Goal: Transaction & Acquisition: Obtain resource

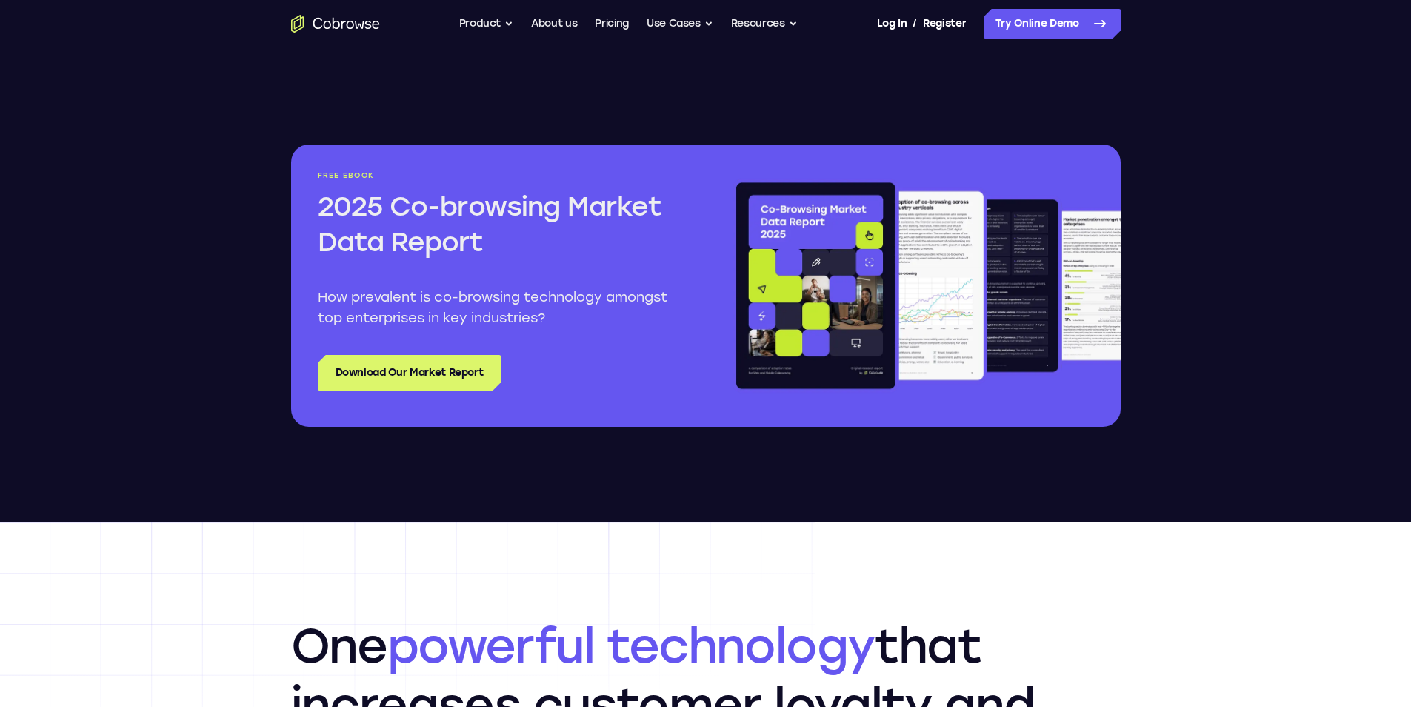
scroll to position [1704, 0]
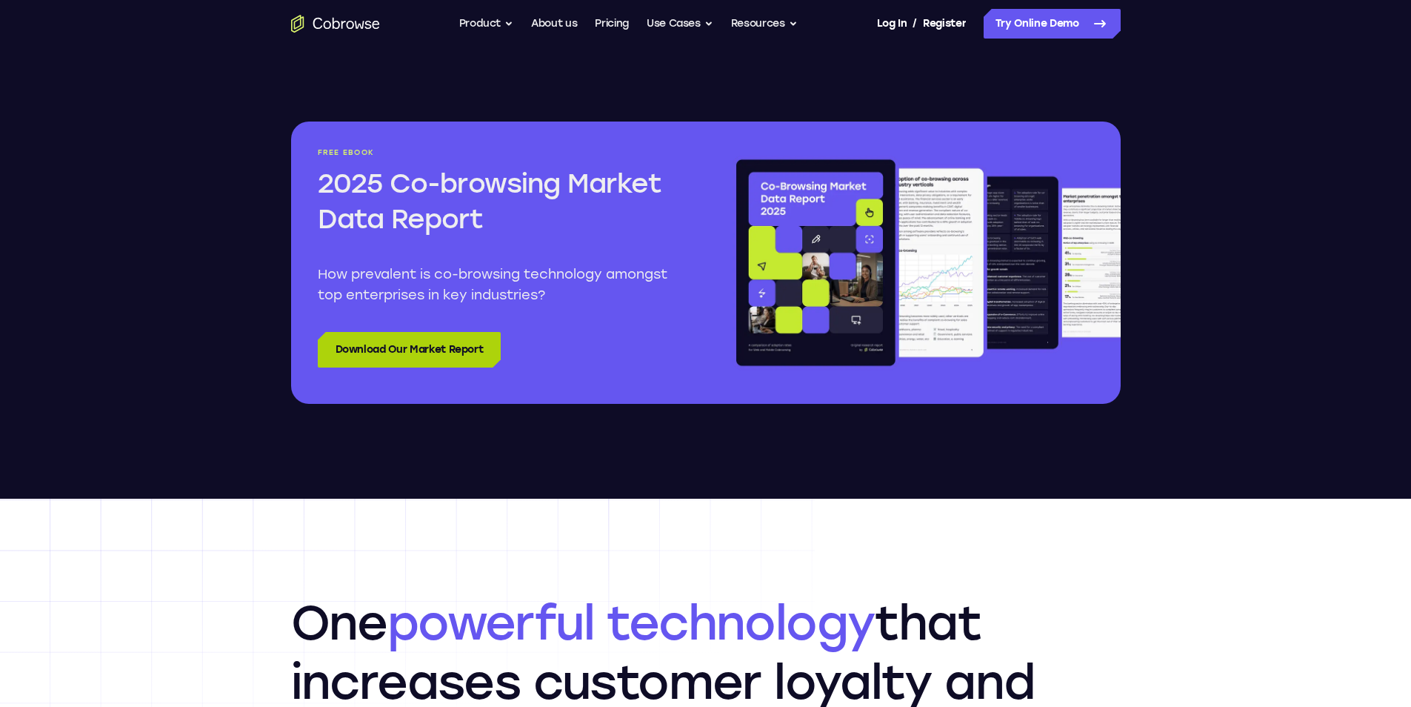
click at [412, 346] on link "Download Our Market Report" at bounding box center [410, 350] width 184 height 36
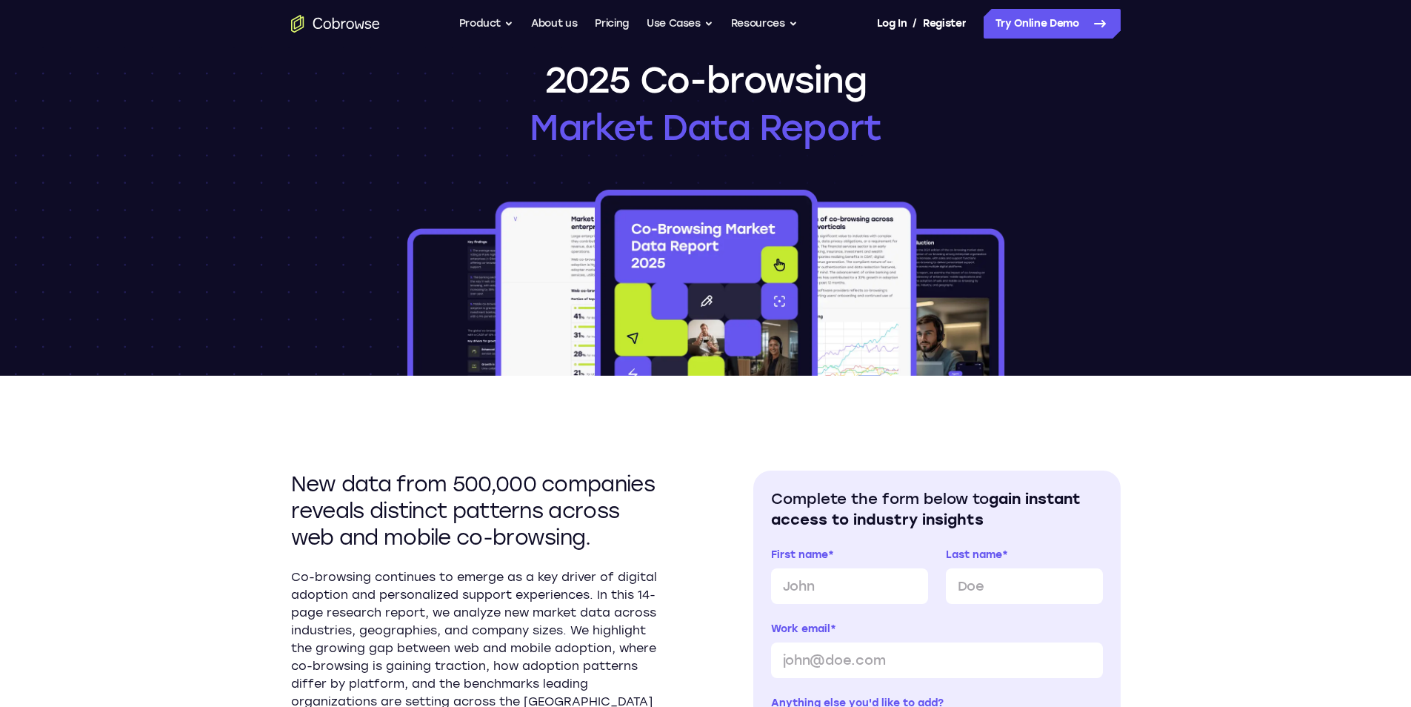
scroll to position [370, 0]
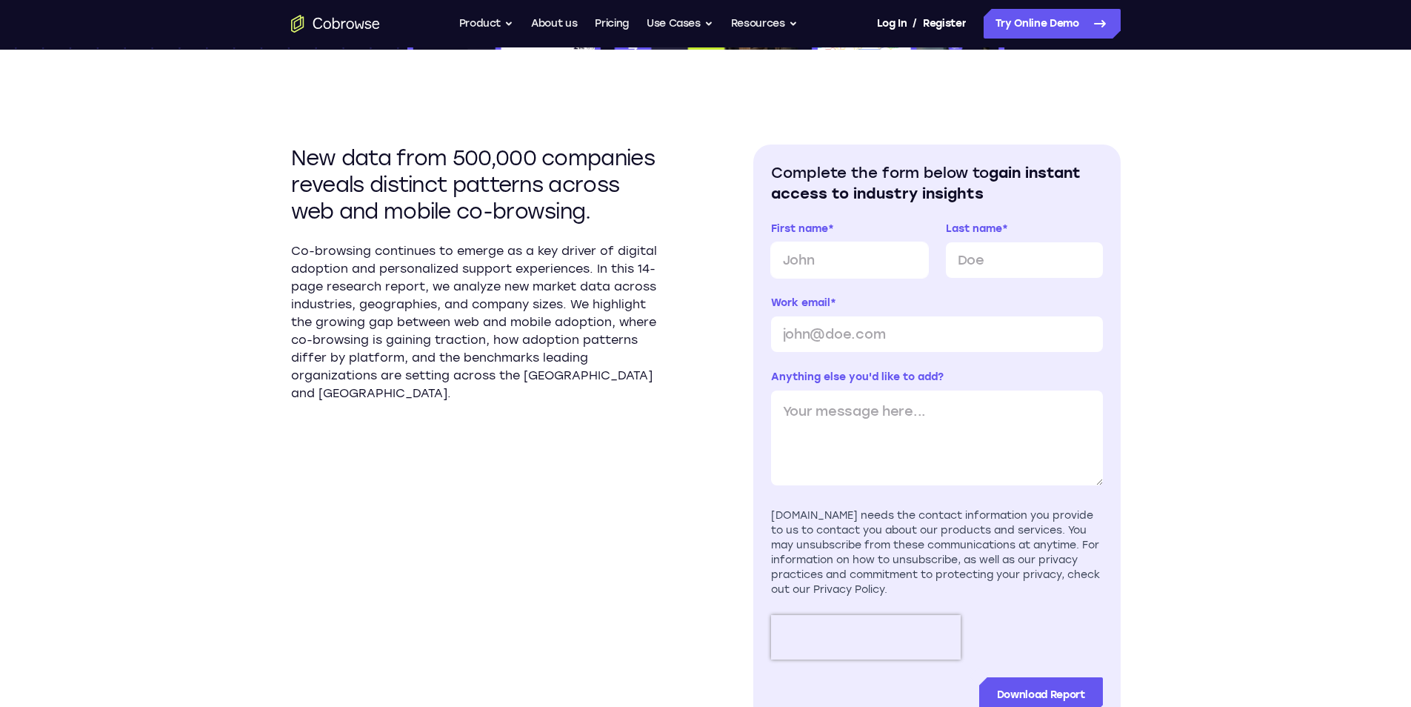
click at [833, 252] on input "First name *" at bounding box center [849, 260] width 157 height 36
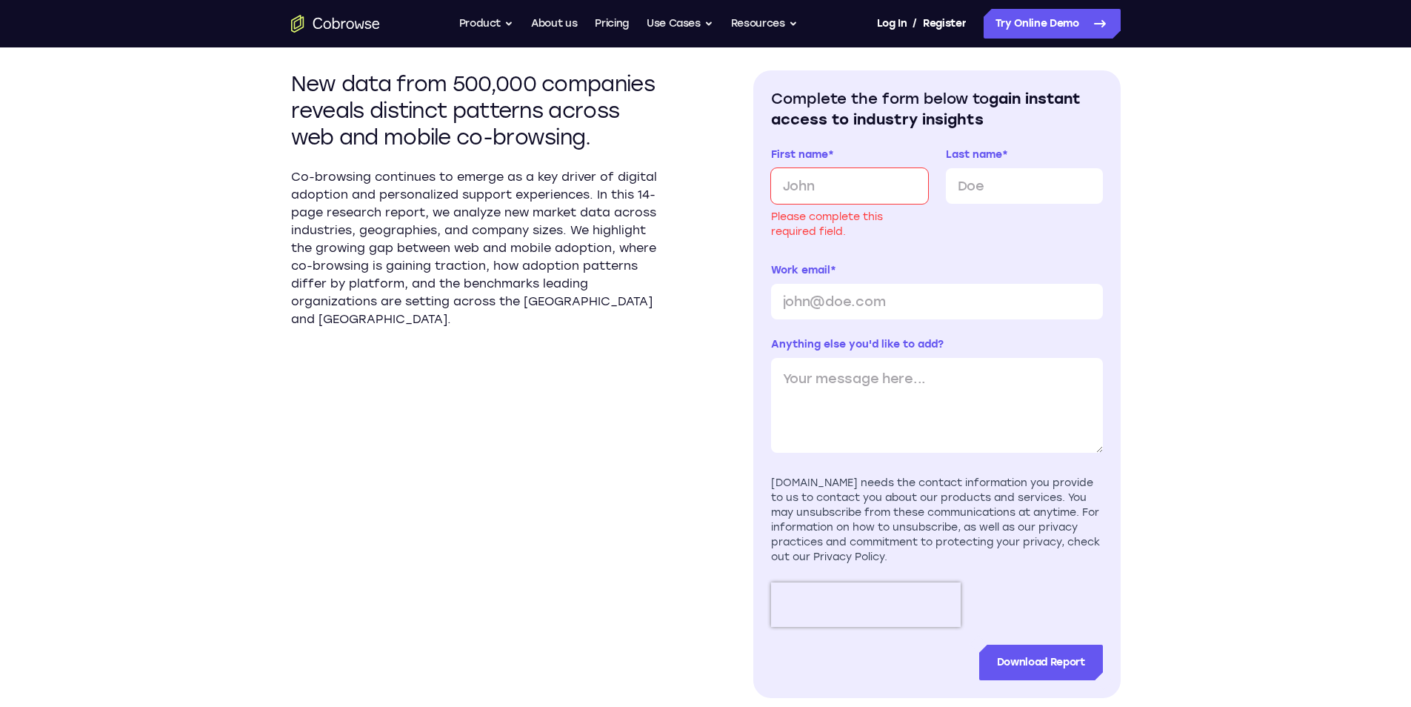
click at [812, 142] on div "Complete the form below to gain instant access to industry insights First name …" at bounding box center [937, 384] width 332 height 592
